Goal: Find contact information: Find contact information

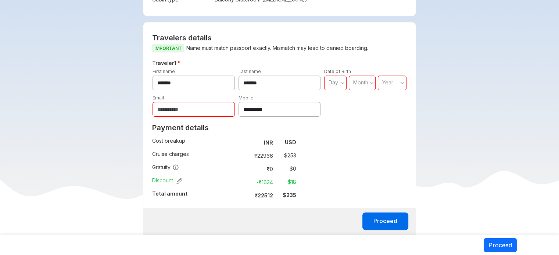
scroll to position [220, 0]
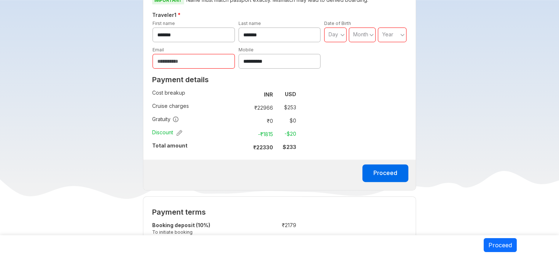
scroll to position [257, 0]
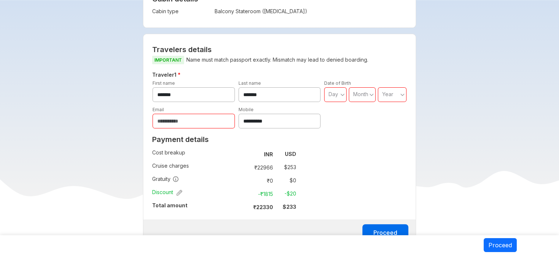
scroll to position [184, 0]
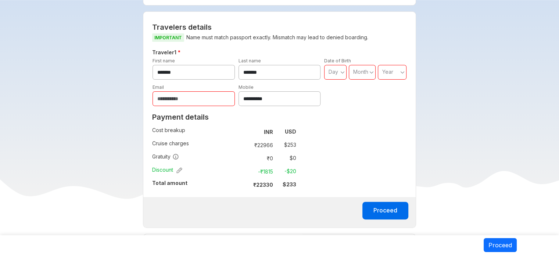
scroll to position [220, 0]
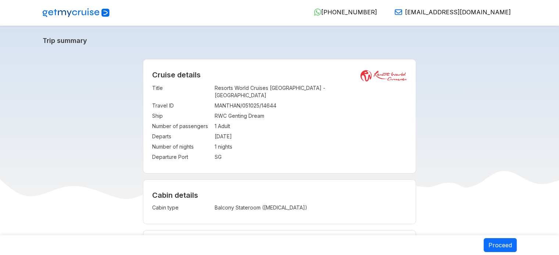
click at [292, 24] on header "919633798887 [PHONE_NUMBER] [EMAIL_ADDRESS][DOMAIN_NAME]" at bounding box center [279, 13] width 559 height 26
click at [194, 17] on div "919633798887 [PHONE_NUMBER] [EMAIL_ADDRESS][DOMAIN_NAME]" at bounding box center [320, 12] width 402 height 9
